Goal: Navigation & Orientation: Find specific page/section

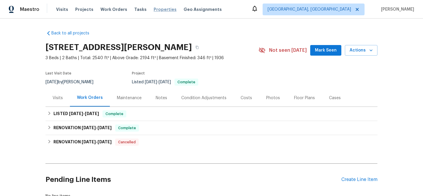
click at [155, 9] on span "Properties" at bounding box center [165, 9] width 23 height 6
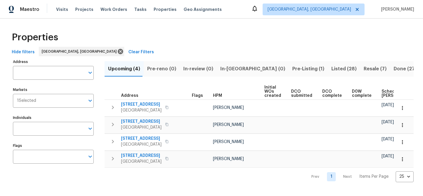
click at [128, 53] on span "Clear Filters" at bounding box center [141, 51] width 26 height 7
